Goal: Task Accomplishment & Management: Manage account settings

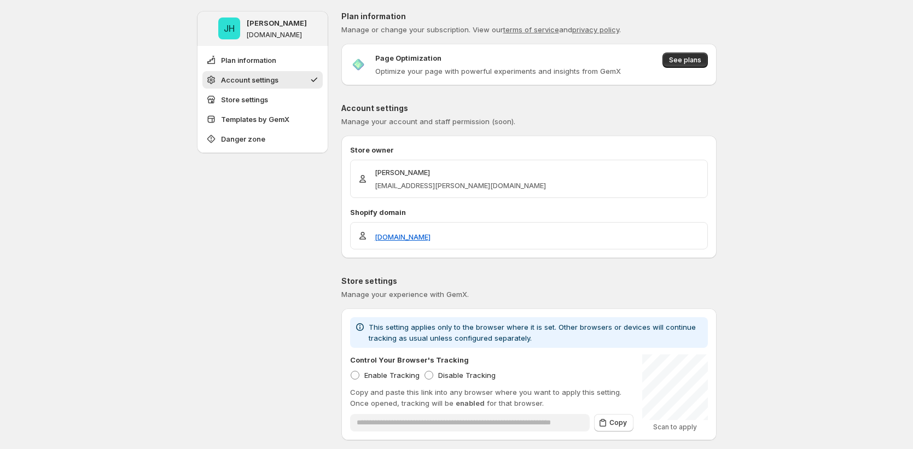
scroll to position [685, 0]
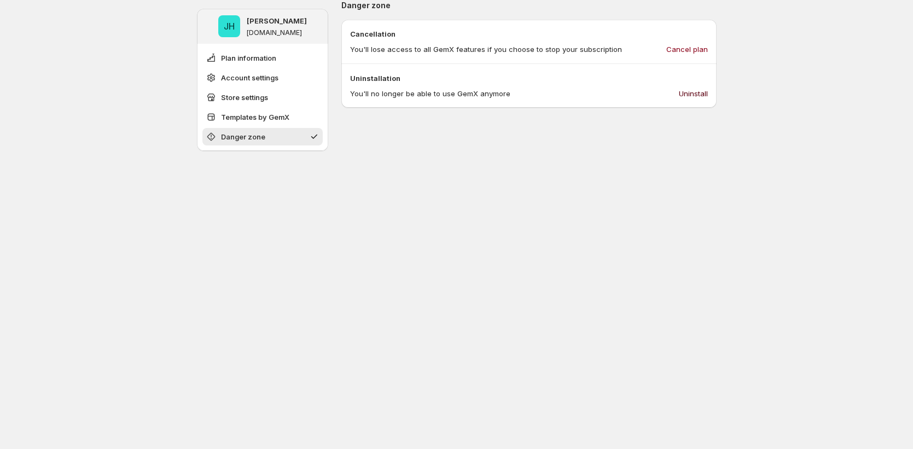
click at [692, 100] on button "Uninstall" at bounding box center [693, 94] width 42 height 18
click at [687, 88] on span "Uninstall" at bounding box center [693, 93] width 29 height 11
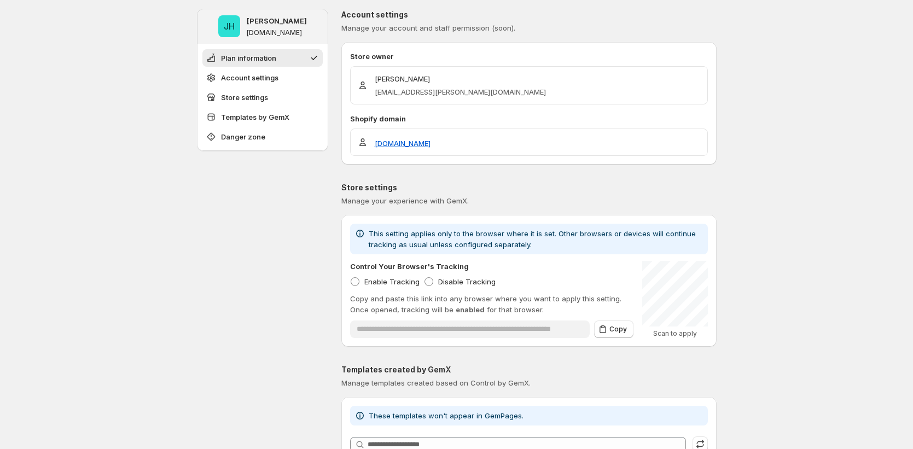
scroll to position [222, 0]
